Goal: Information Seeking & Learning: Learn about a topic

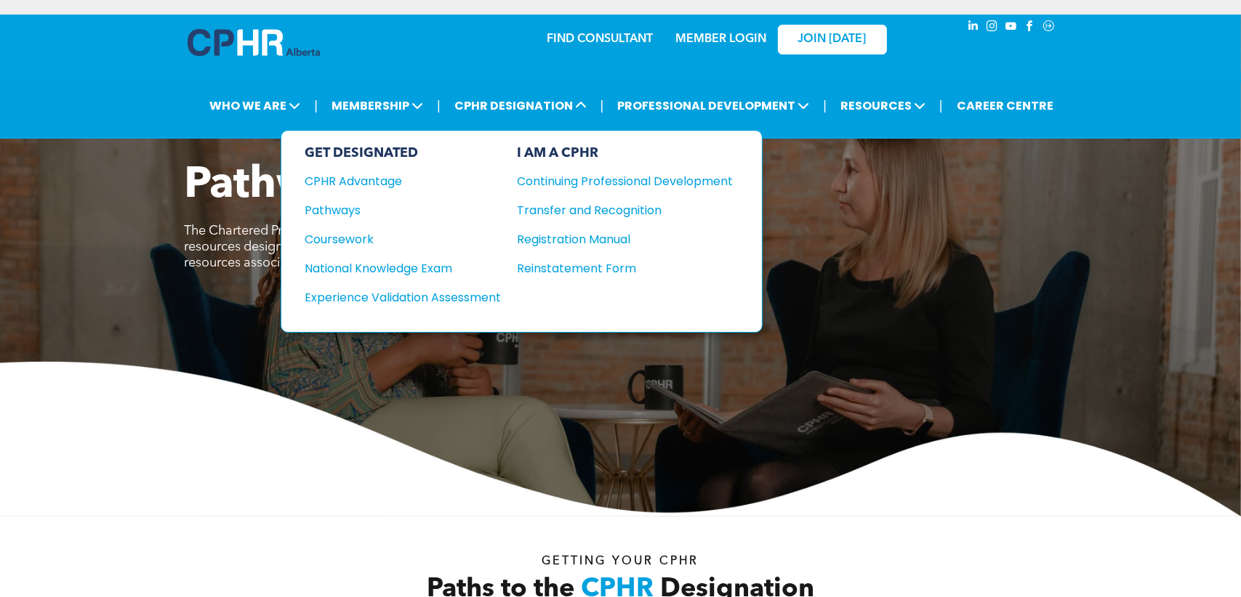
click at [380, 175] on div "CPHR Advantage" at bounding box center [393, 181] width 177 height 18
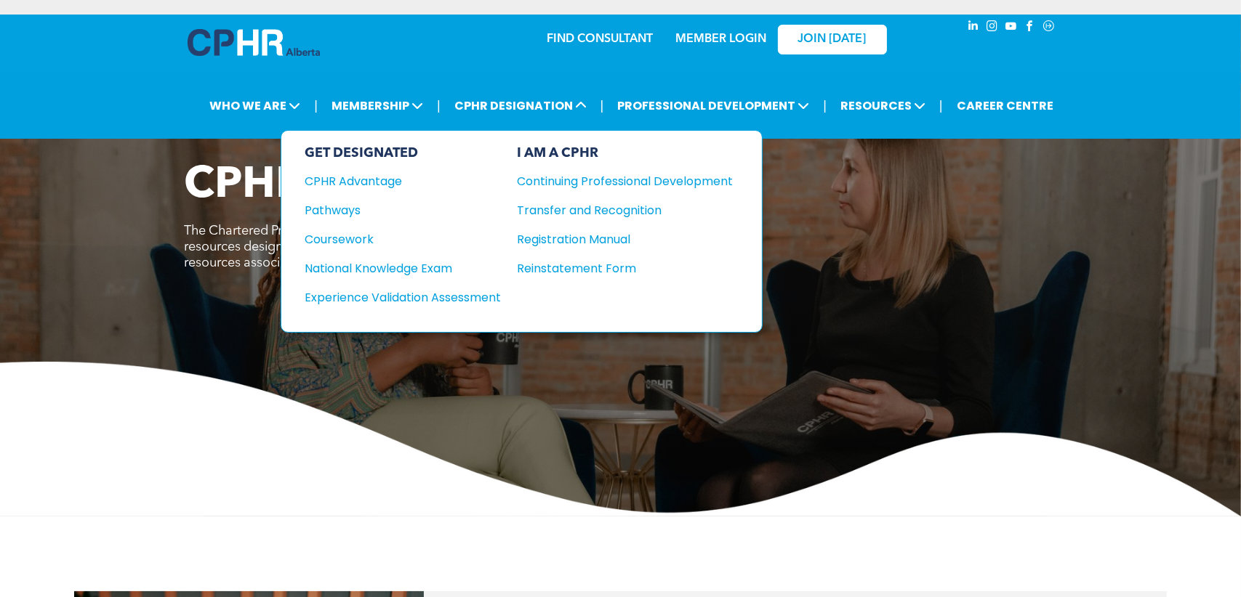
click at [349, 207] on div "Pathways" at bounding box center [393, 210] width 177 height 18
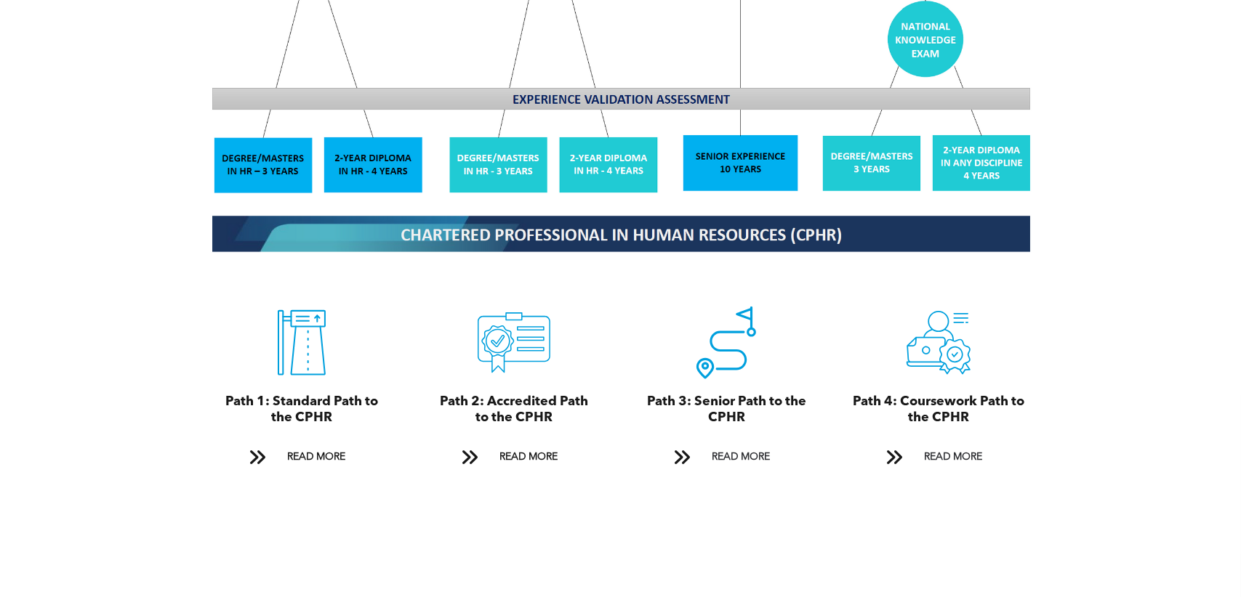
scroll to position [1454, 0]
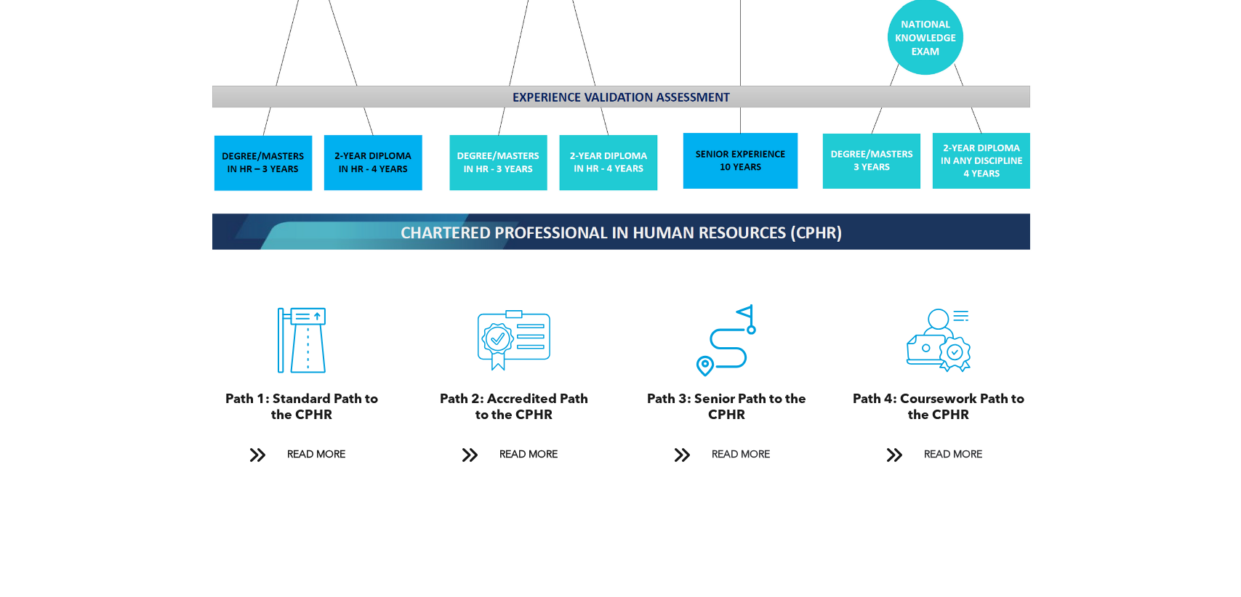
click at [534, 442] on span "READ MORE" at bounding box center [528, 455] width 68 height 27
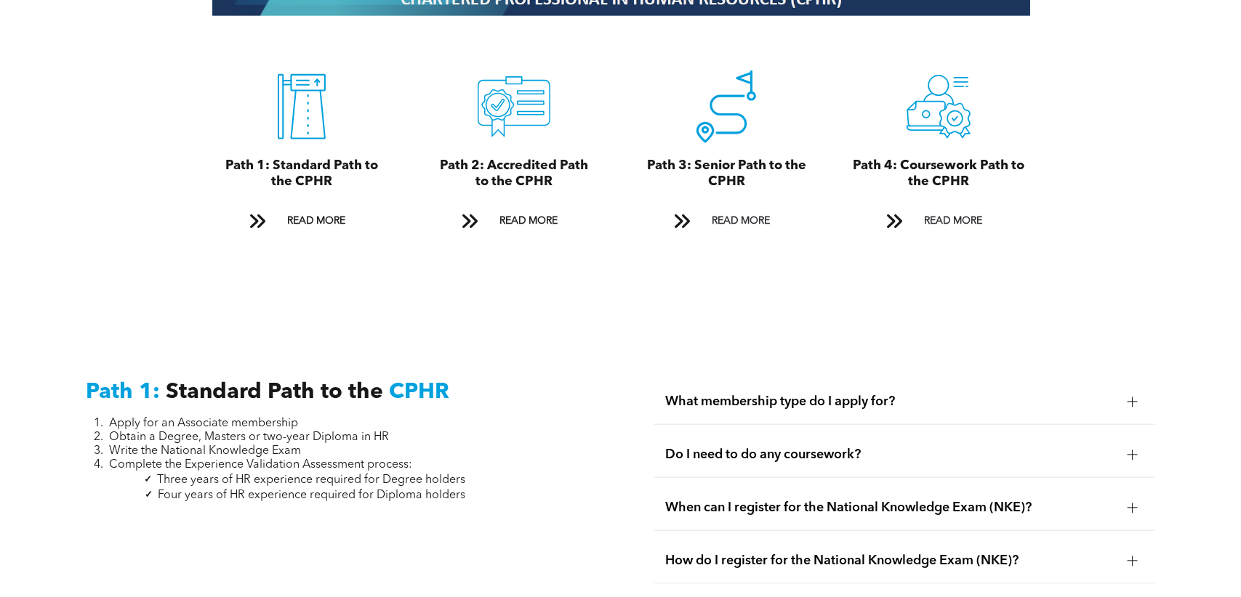
scroll to position [1397, 0]
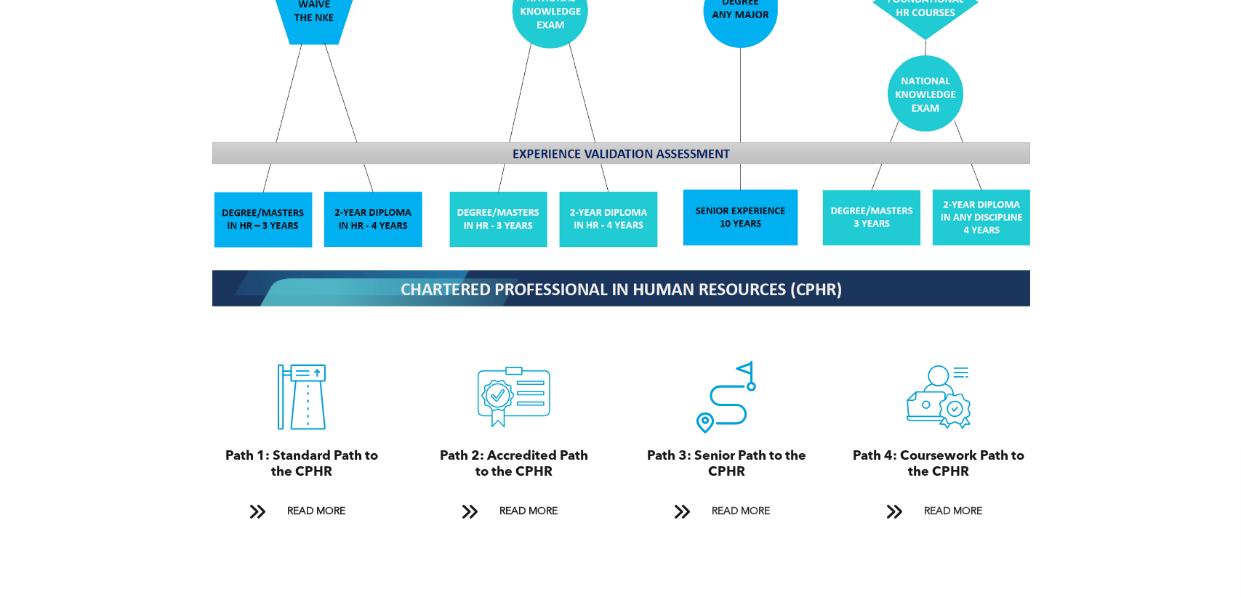
click at [319, 499] on span "READ MORE" at bounding box center [316, 512] width 68 height 27
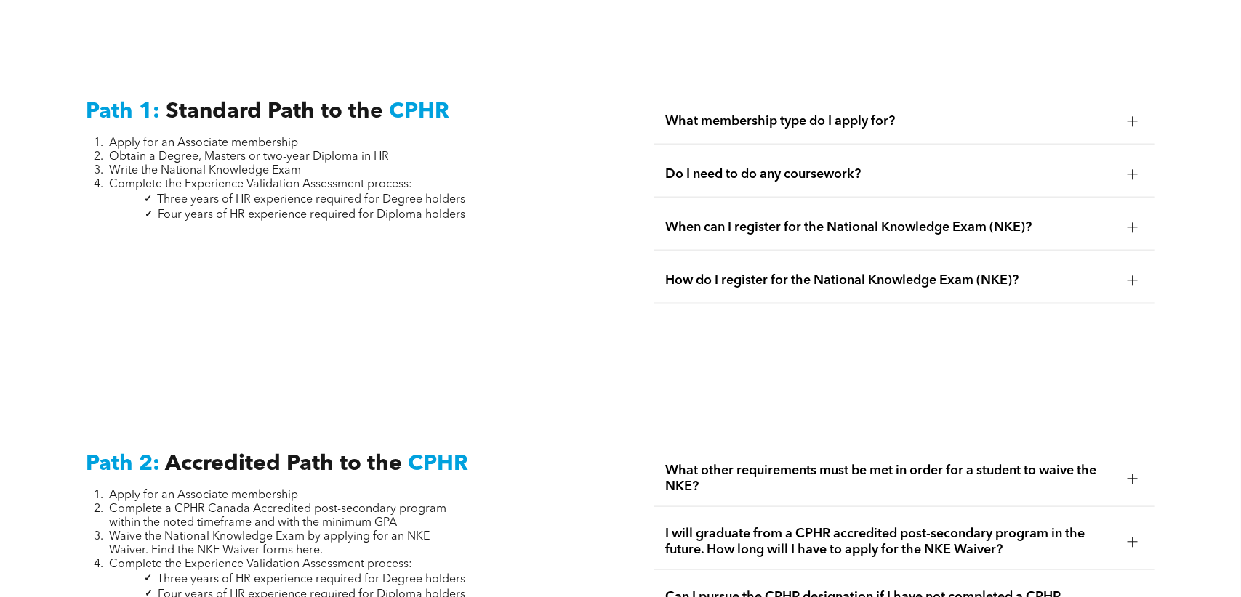
scroll to position [1989, 0]
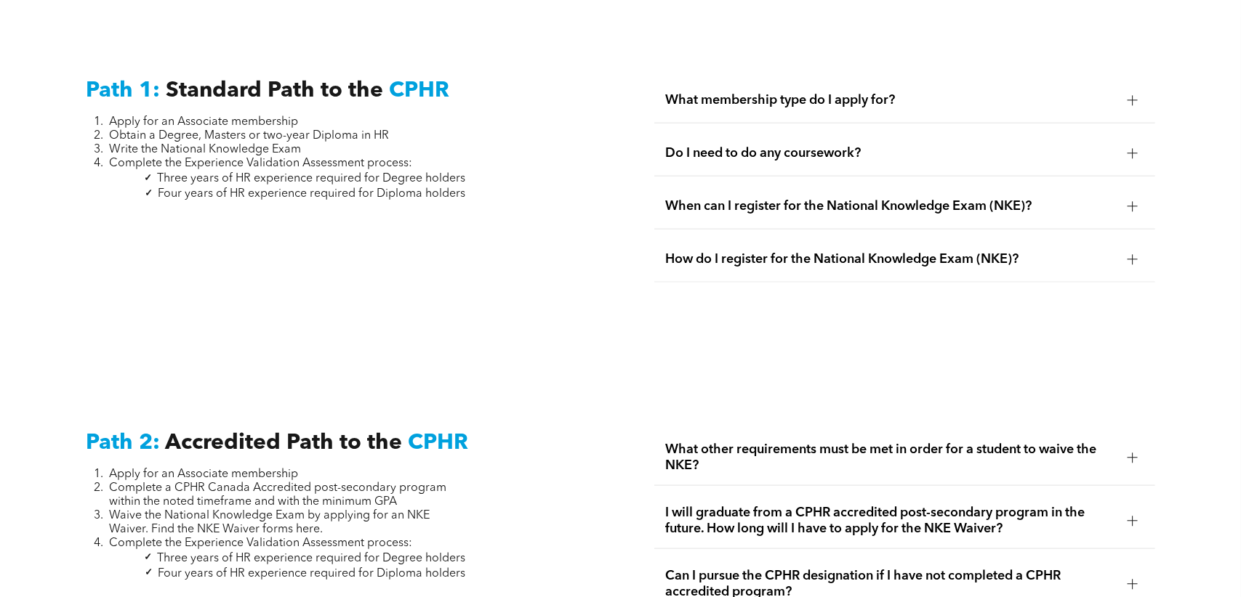
click at [799, 92] on span "What membership type do I apply for?" at bounding box center [891, 100] width 450 height 16
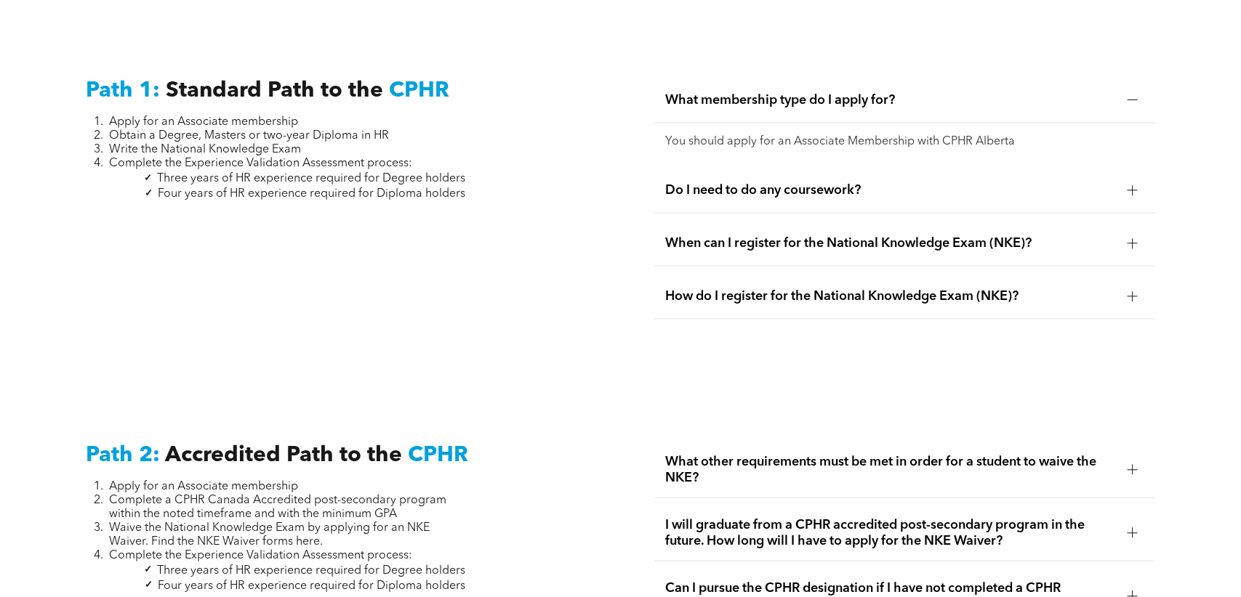
click at [802, 92] on span "What membership type do I apply for?" at bounding box center [891, 100] width 450 height 16
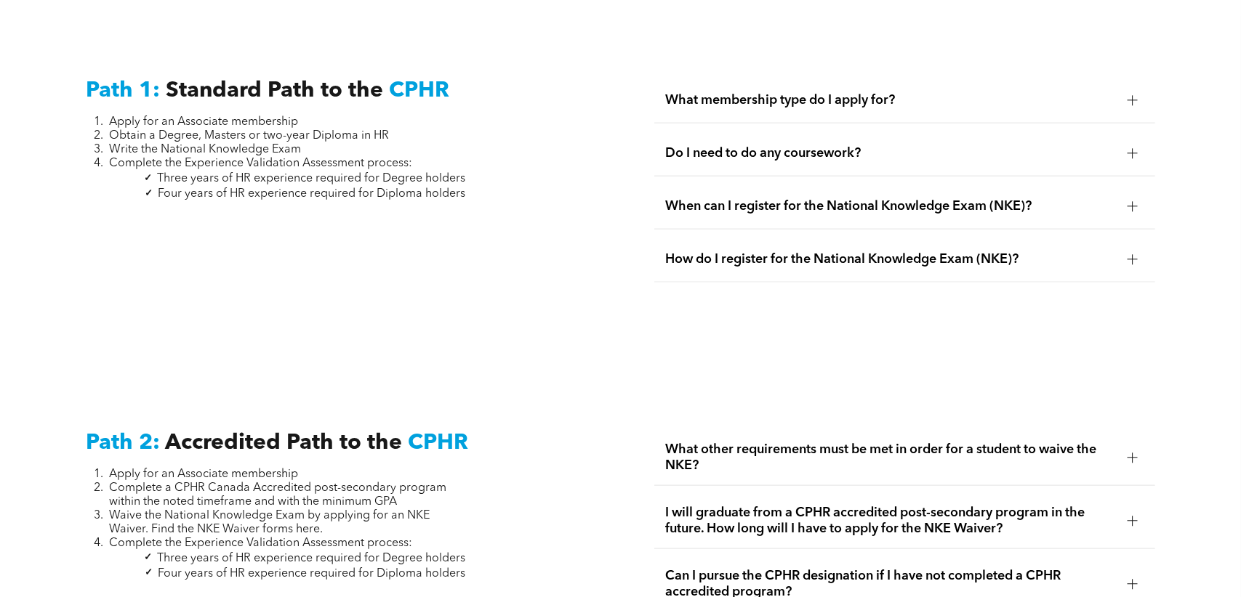
click at [789, 145] on span "Do I need to do any coursework?" at bounding box center [891, 153] width 450 height 16
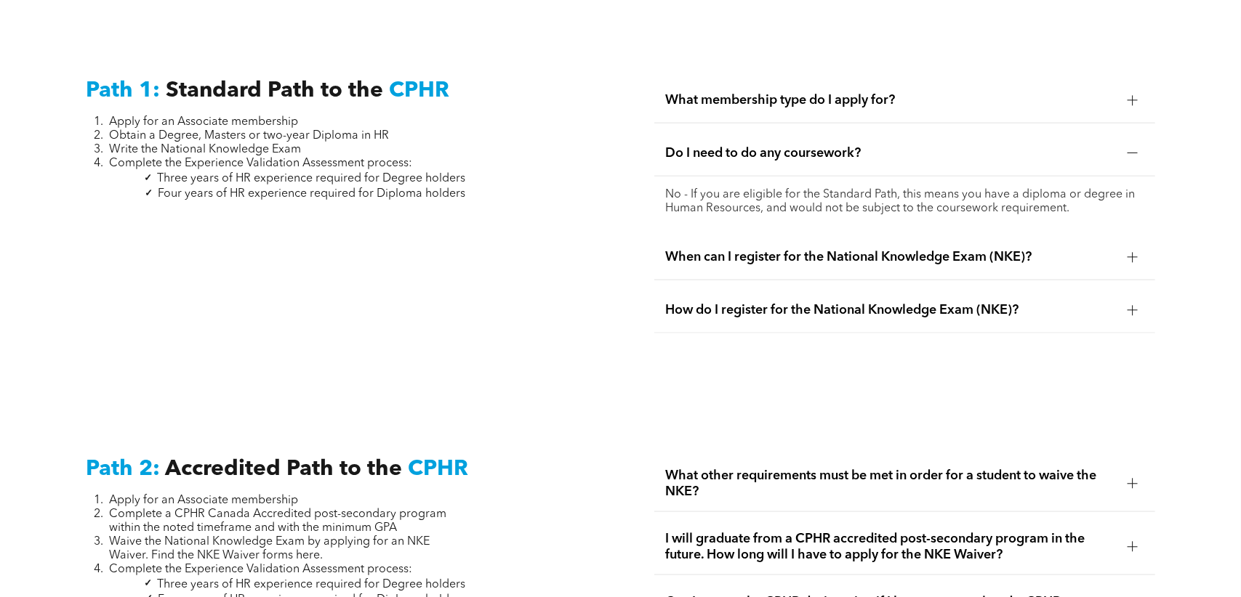
click at [816, 145] on span "Do I need to do any coursework?" at bounding box center [891, 153] width 450 height 16
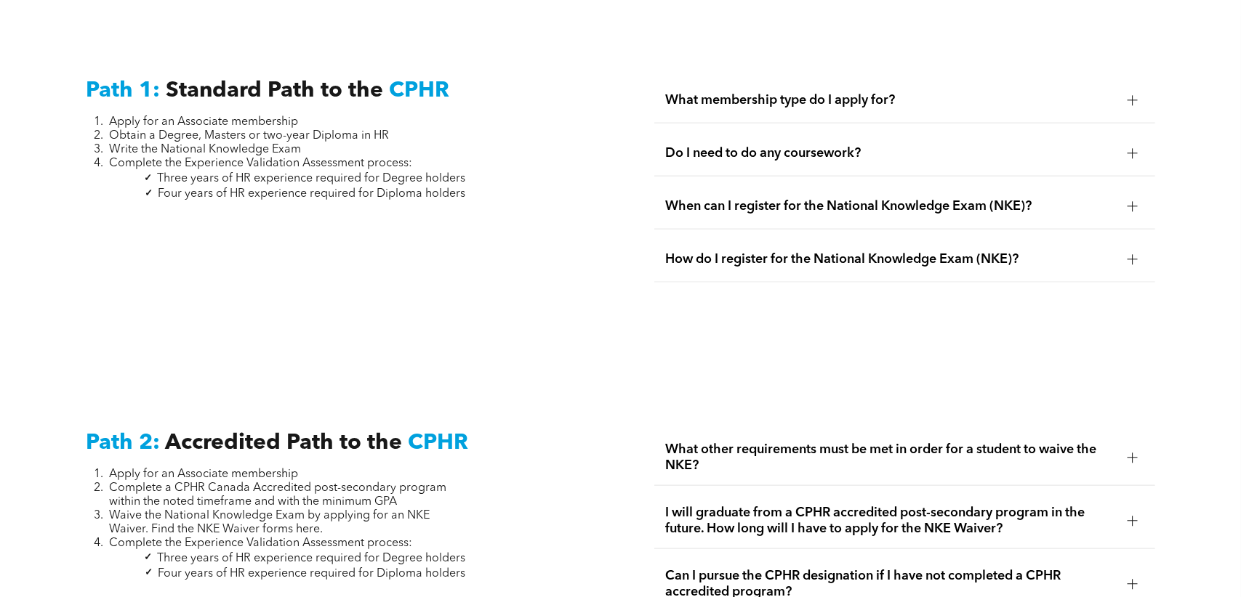
click at [806, 198] on span "When can I register for the National Knowledge Exam (NKE)?" at bounding box center [891, 206] width 450 height 16
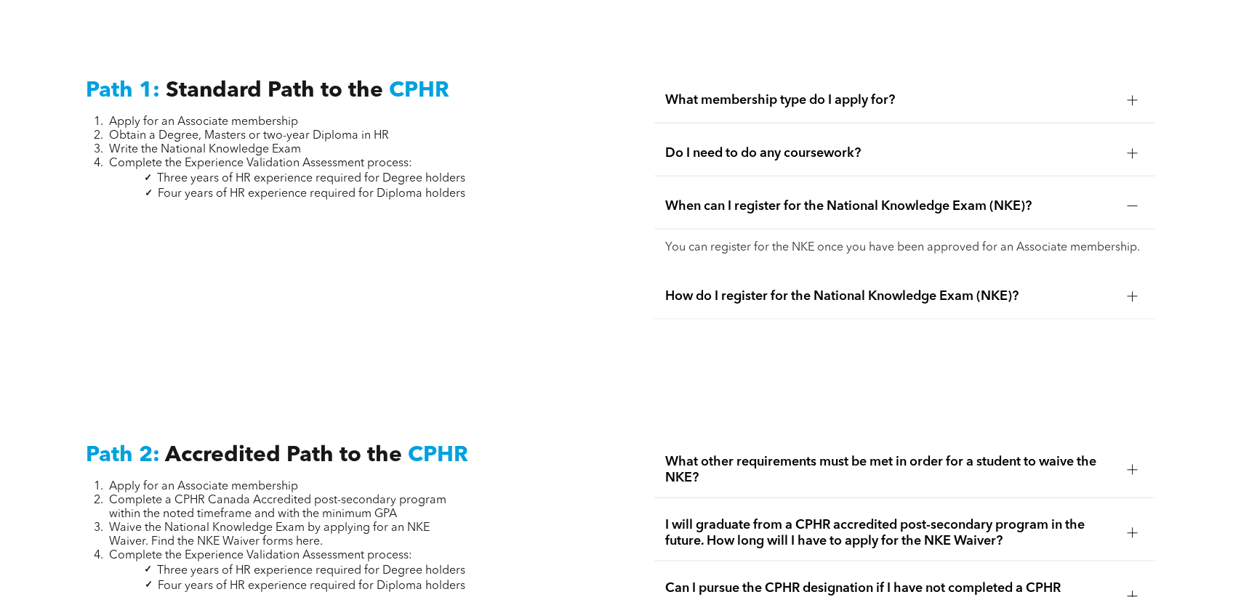
click at [806, 198] on span "When can I register for the National Knowledge Exam (NKE)?" at bounding box center [891, 206] width 450 height 16
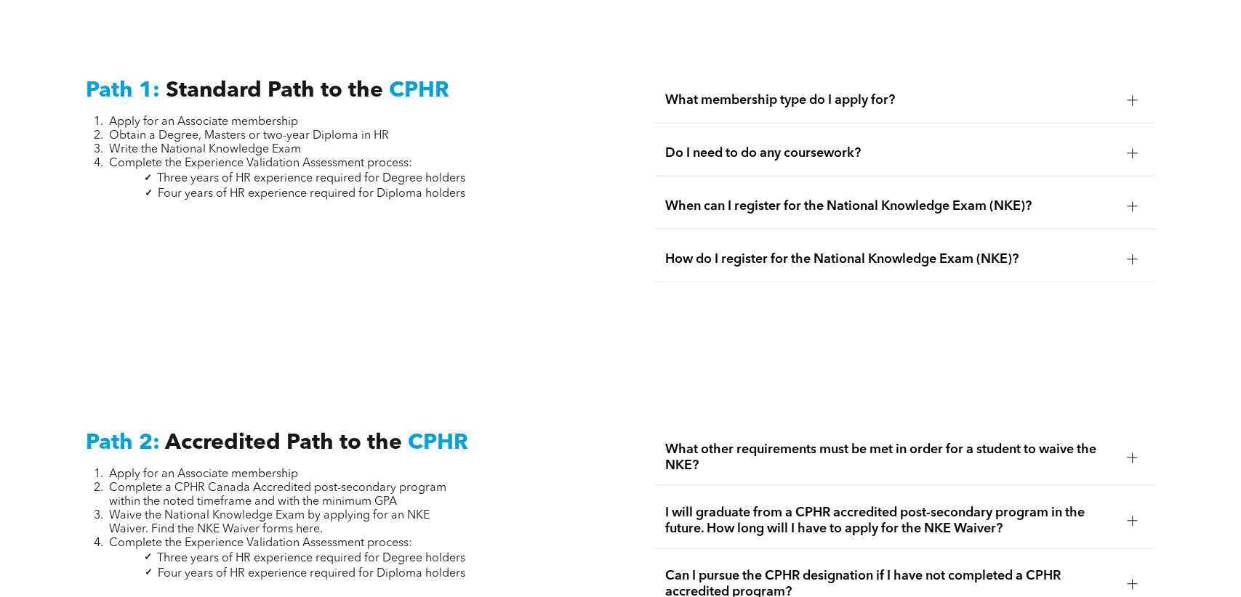
click at [790, 251] on span "How do I register for the National Knowledge Exam (NKE)?" at bounding box center [891, 259] width 450 height 16
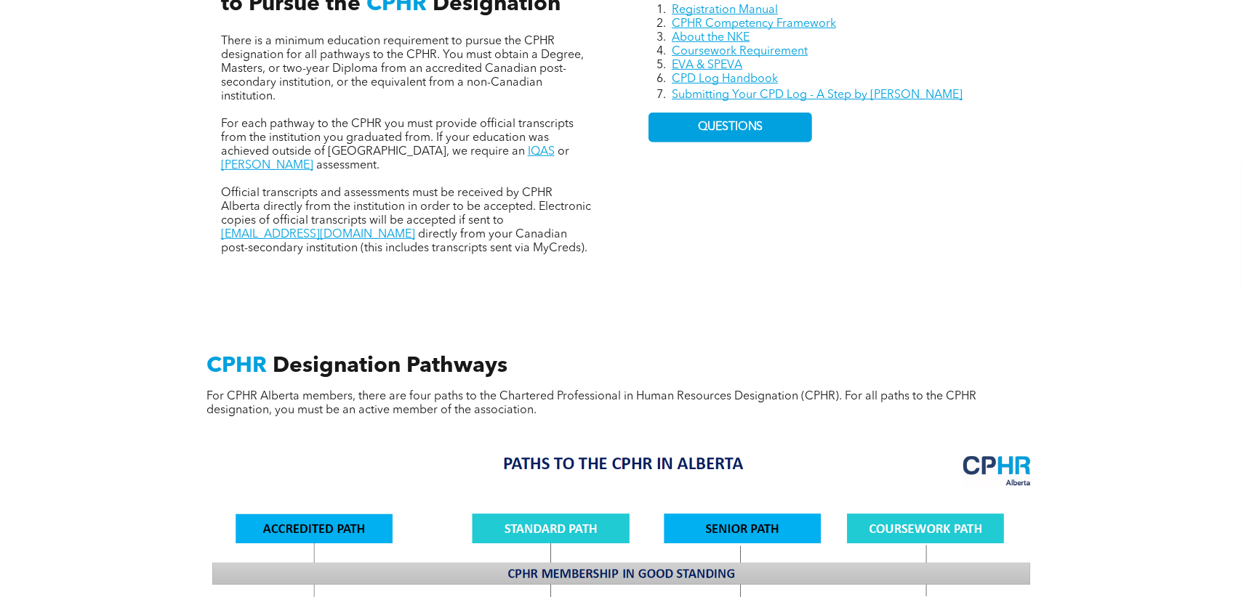
scroll to position [581, 0]
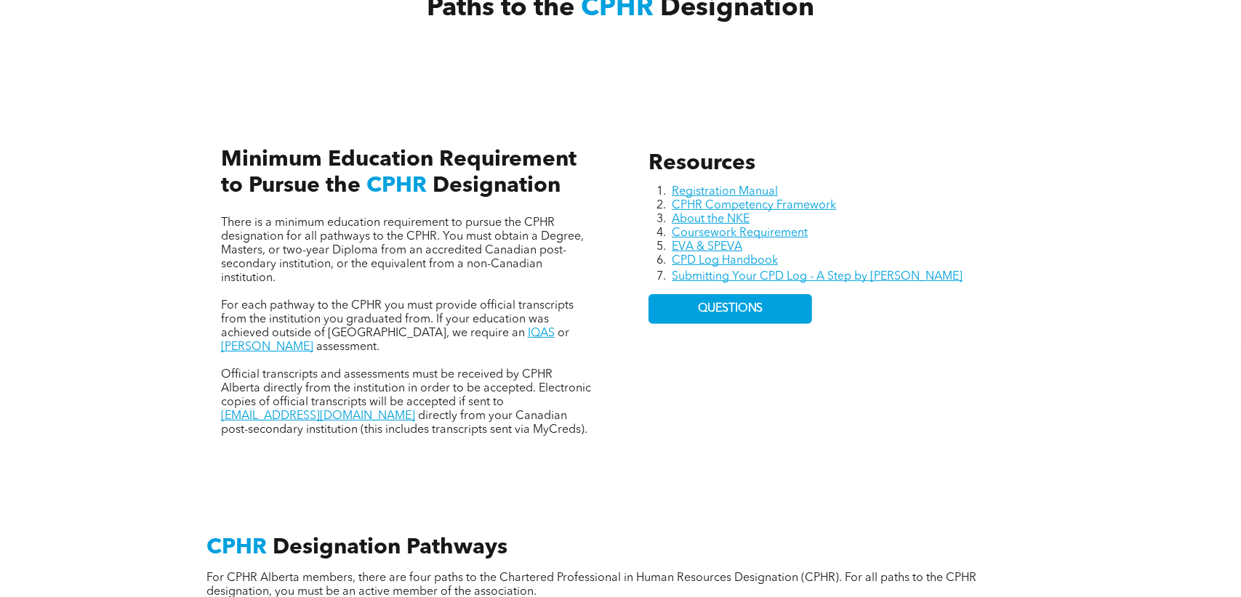
click at [709, 214] on link "About the NKE" at bounding box center [711, 220] width 78 height 12
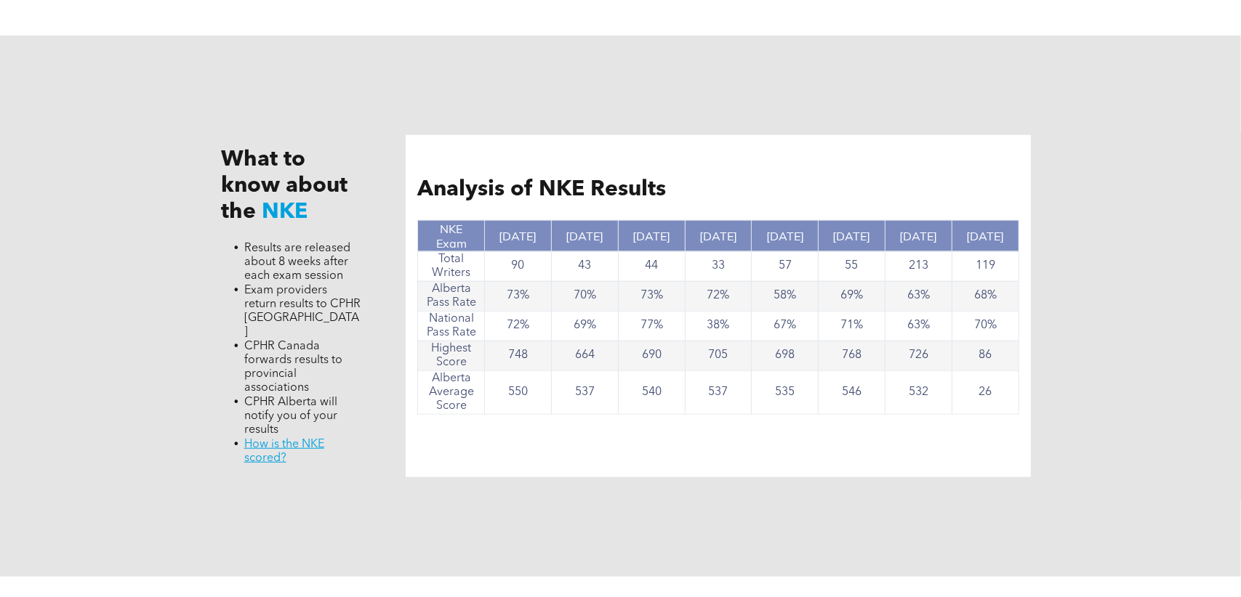
scroll to position [1381, 0]
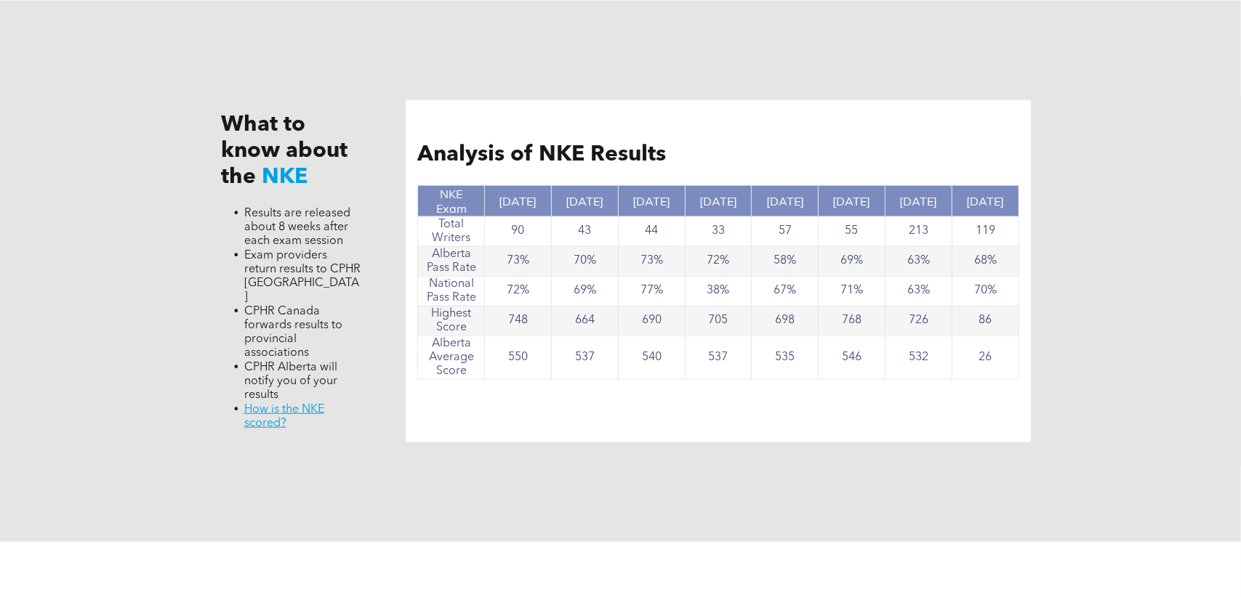
click at [301, 404] on link "﻿ How is the NKE scored?" at bounding box center [284, 416] width 80 height 25
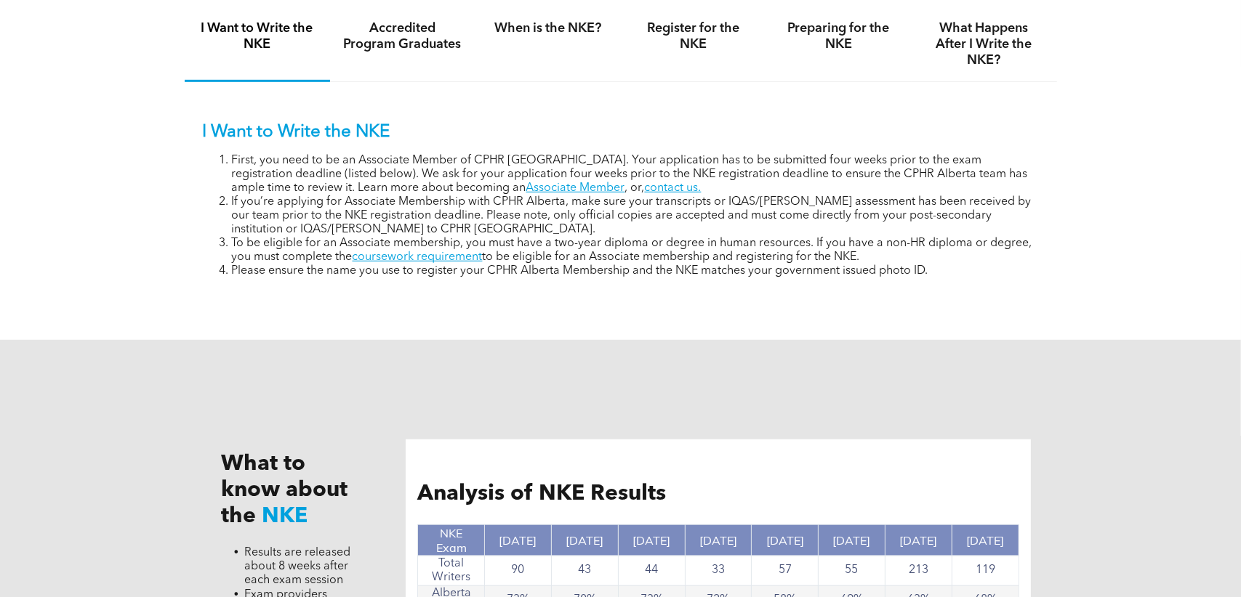
scroll to position [945, 0]
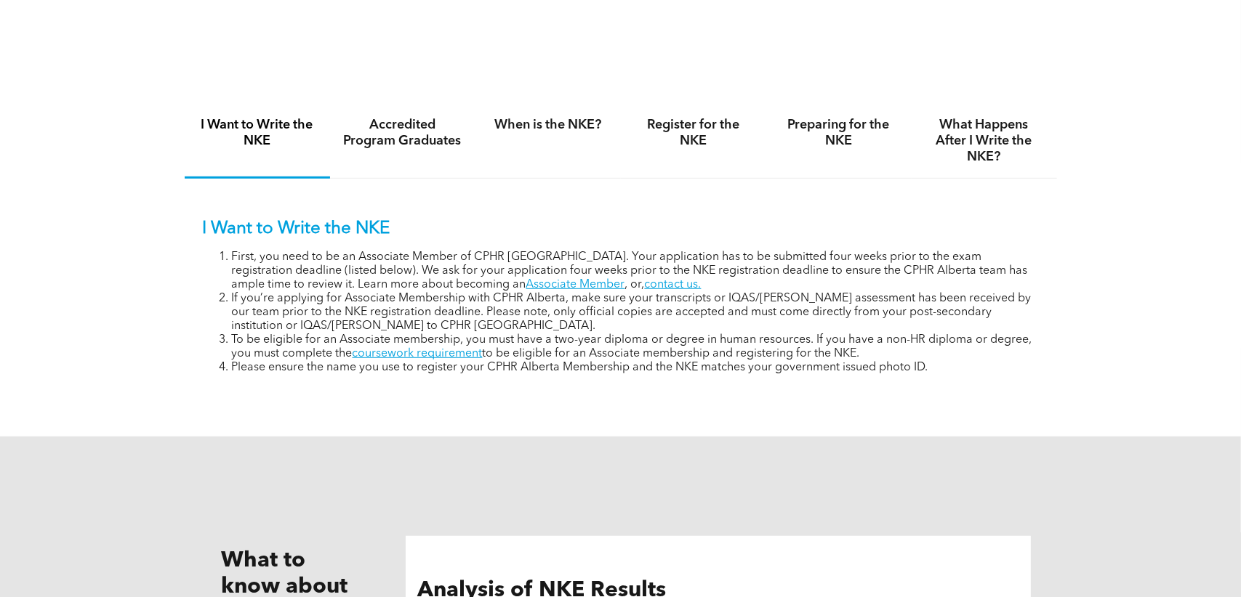
click at [879, 350] on li "To be eligible for an Associate membership, you must have a two-year diploma or…" at bounding box center [635, 348] width 807 height 28
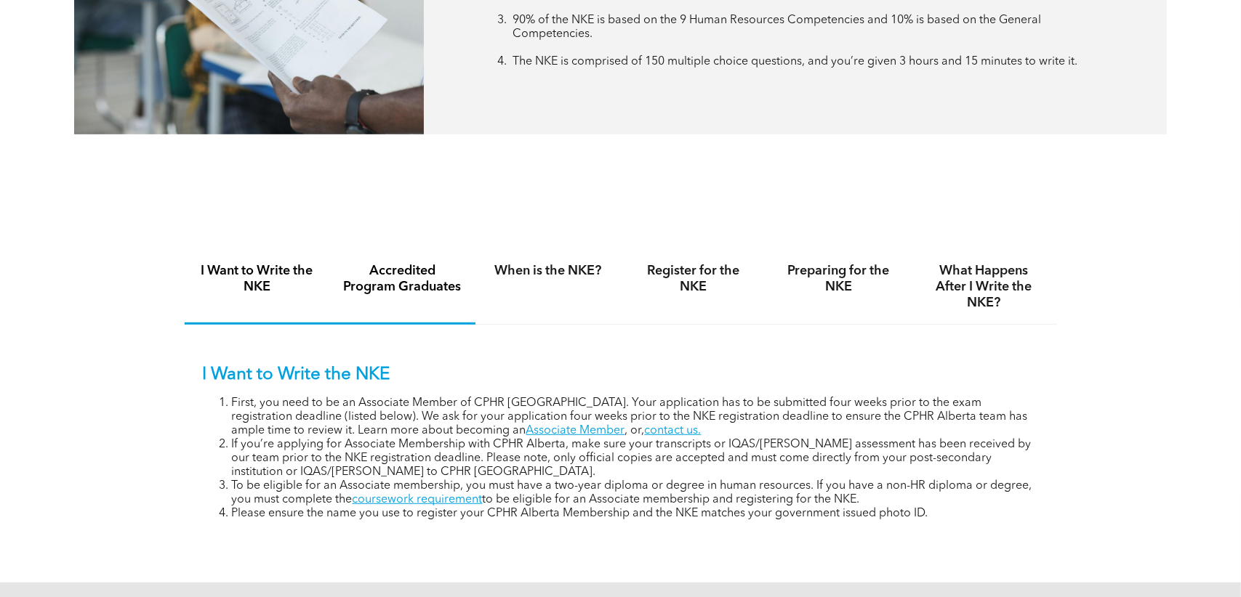
scroll to position [799, 0]
click at [392, 270] on h4 "Accredited Program Graduates" at bounding box center [402, 278] width 119 height 32
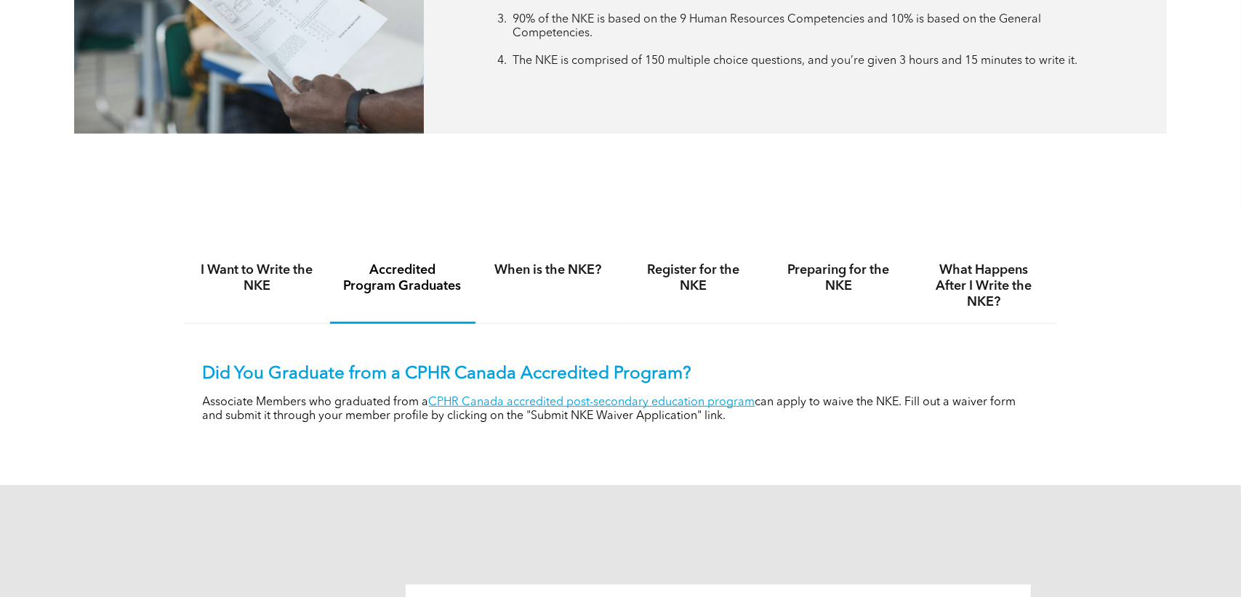
click at [477, 397] on link "CPHR Canada accredited post-secondary education program" at bounding box center [592, 403] width 326 height 12
click at [558, 264] on h4 "When is the NKE?" at bounding box center [547, 270] width 119 height 16
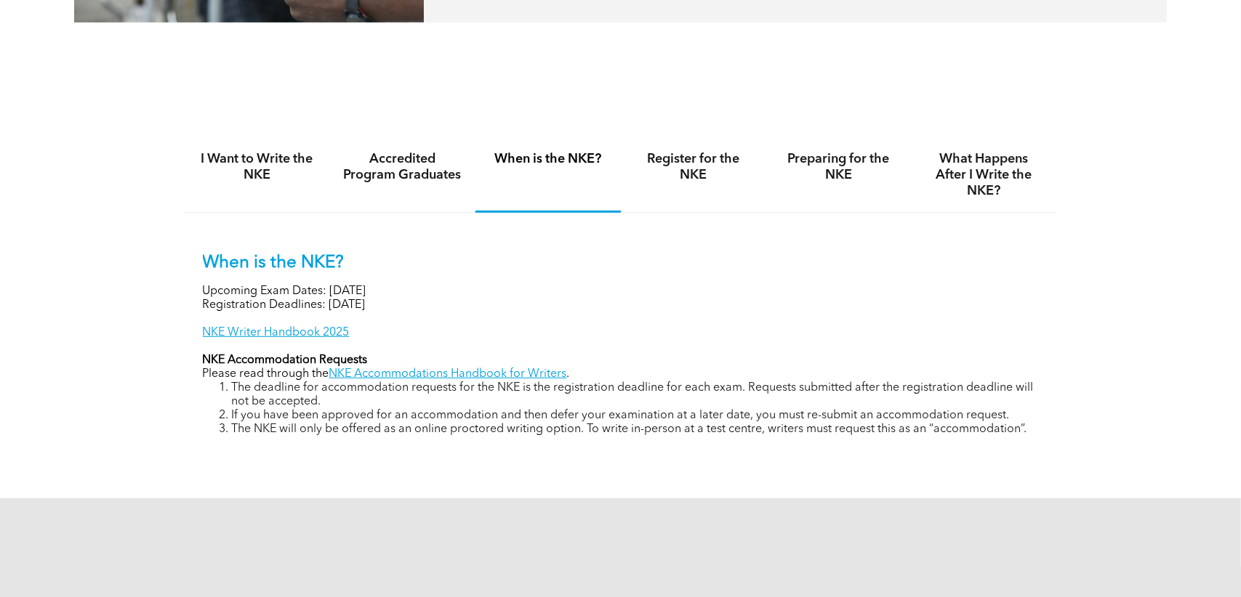
scroll to position [945, 0]
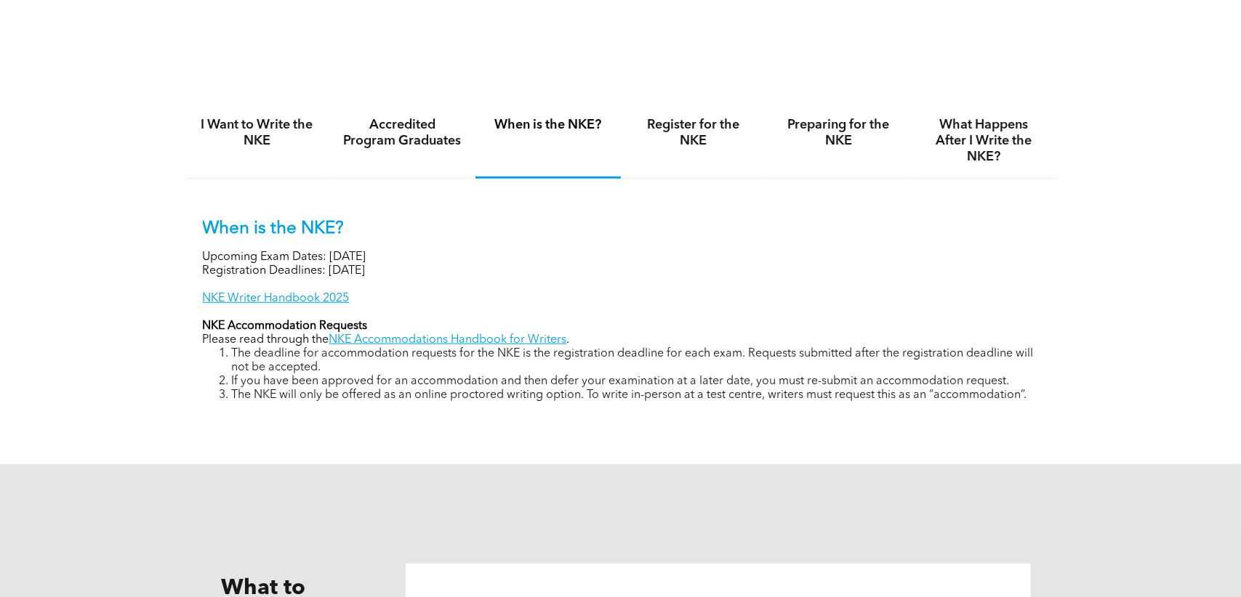
click at [278, 294] on link "NKE Writer Handbook 2025" at bounding box center [276, 299] width 147 height 12
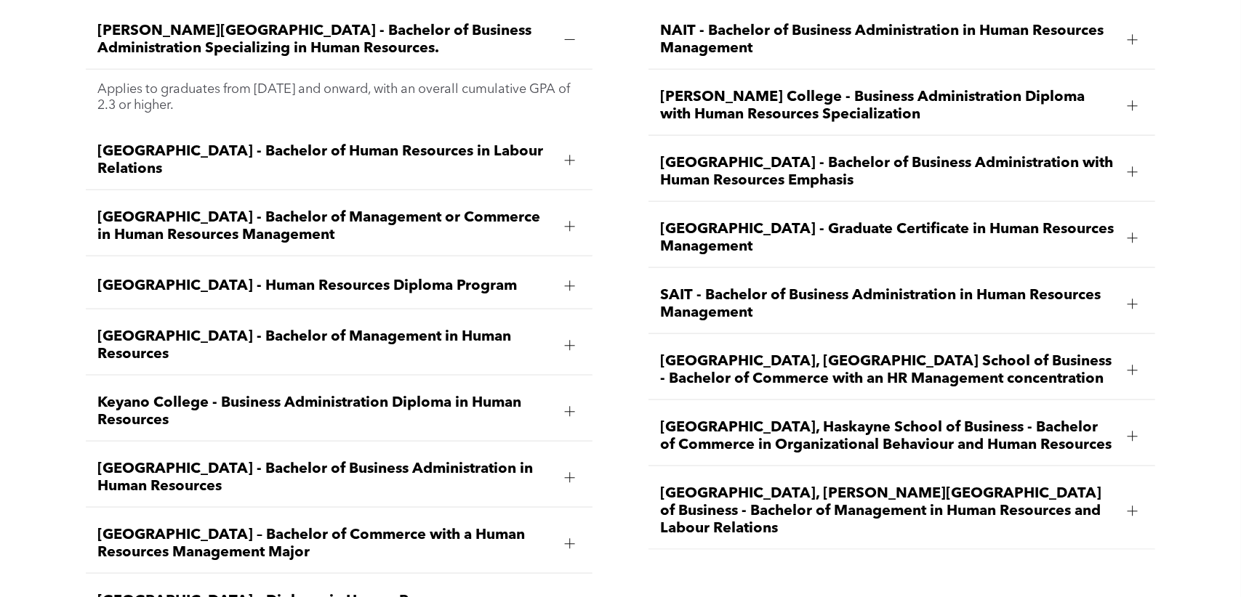
scroll to position [2253, 0]
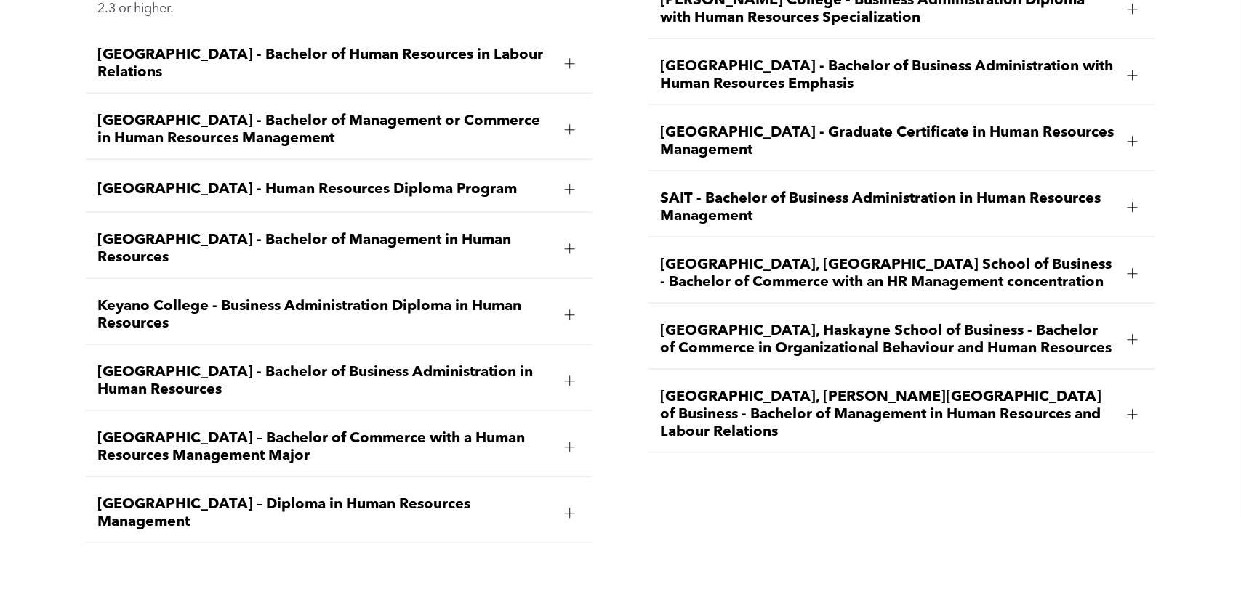
click at [928, 325] on span "[GEOGRAPHIC_DATA], Haskayne School of Business - Bachelor of Commerce in Organi…" at bounding box center [888, 340] width 456 height 35
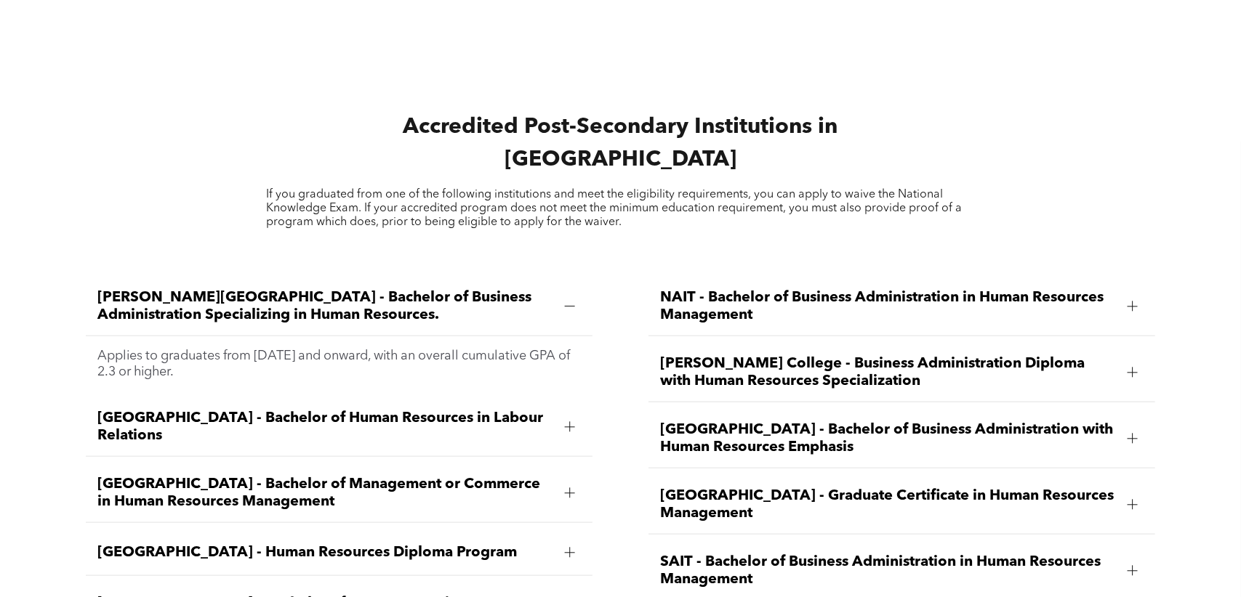
scroll to position [1454, 0]
